Goal: Task Accomplishment & Management: Complete application form

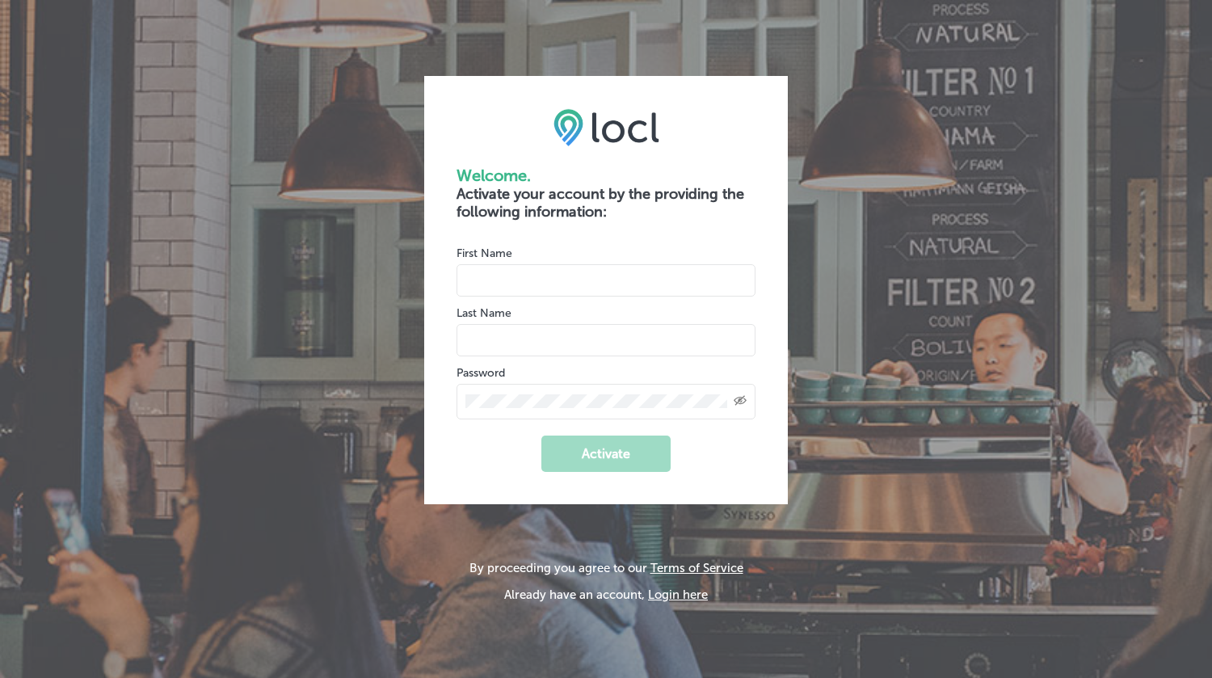
click at [620, 264] on input "name" at bounding box center [605, 280] width 299 height 32
click at [581, 280] on input "name" at bounding box center [605, 280] width 299 height 32
type input "[PERSON_NAME]"
click at [561, 389] on div "Created with Sketch." at bounding box center [605, 402] width 299 height 36
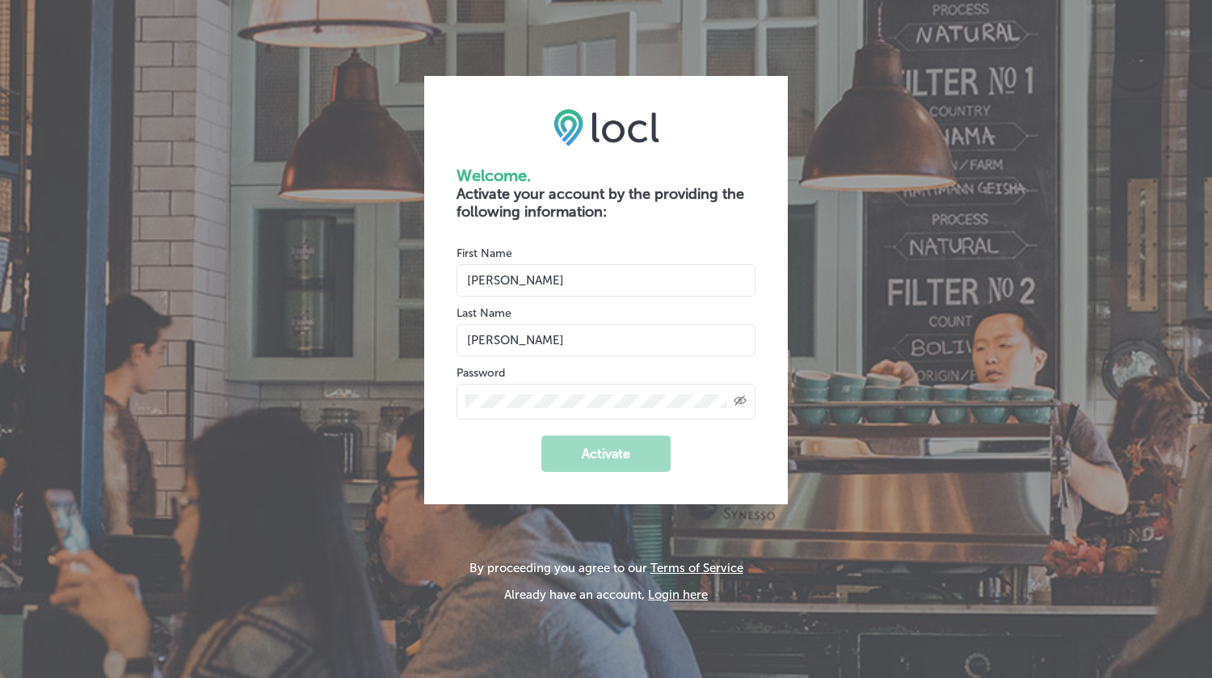
click at [644, 408] on div "Created with Sketch." at bounding box center [605, 402] width 299 height 36
click at [626, 446] on button "Activate" at bounding box center [605, 453] width 129 height 36
